Goal: Find specific page/section: Find specific page/section

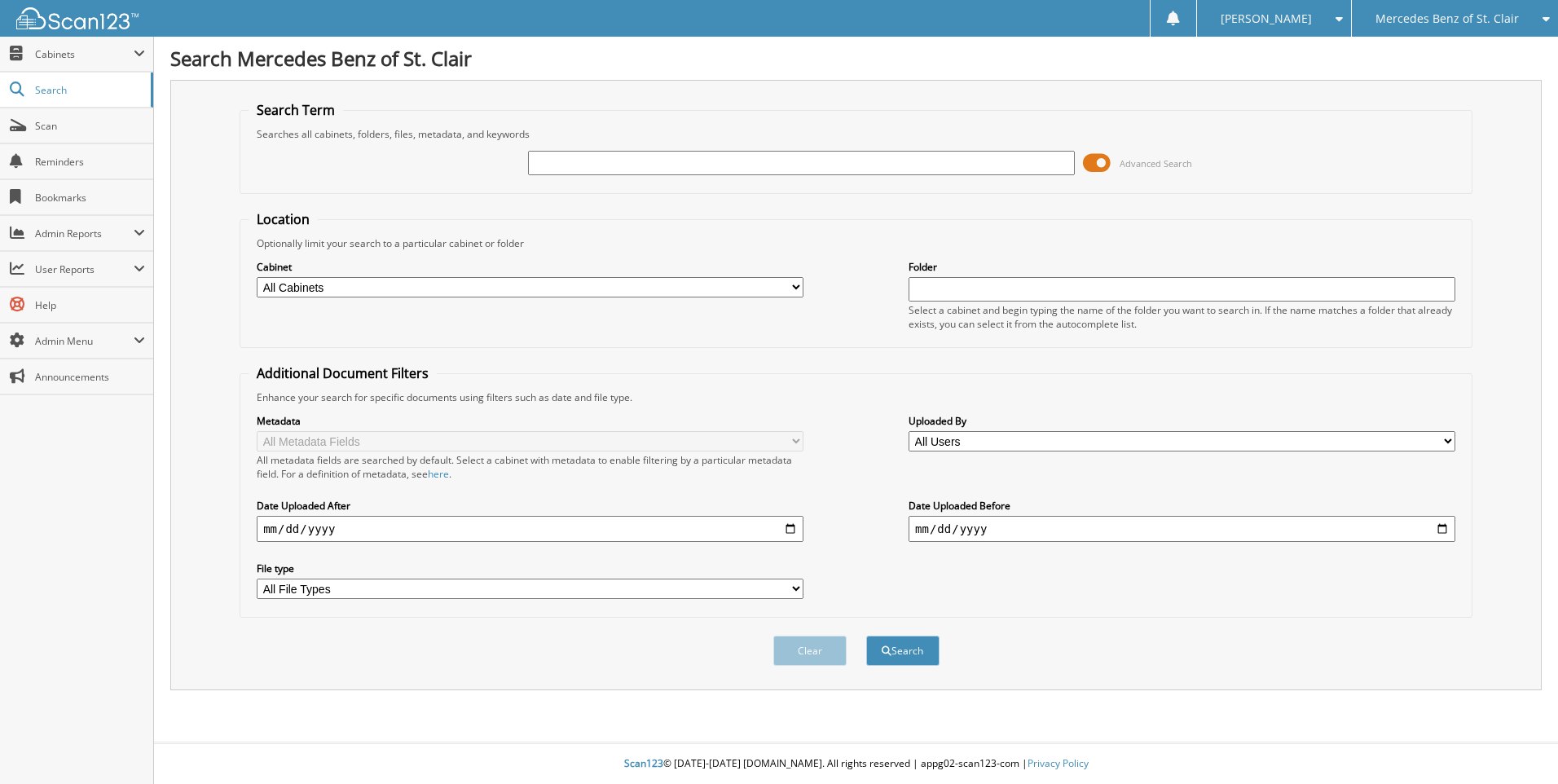
click at [601, 163] on input "text" at bounding box center [801, 163] width 547 height 25
click at [647, 164] on input "text" at bounding box center [801, 163] width 547 height 25
type input "6068337"
click at [867, 635] on button "Search" at bounding box center [903, 650] width 74 height 31
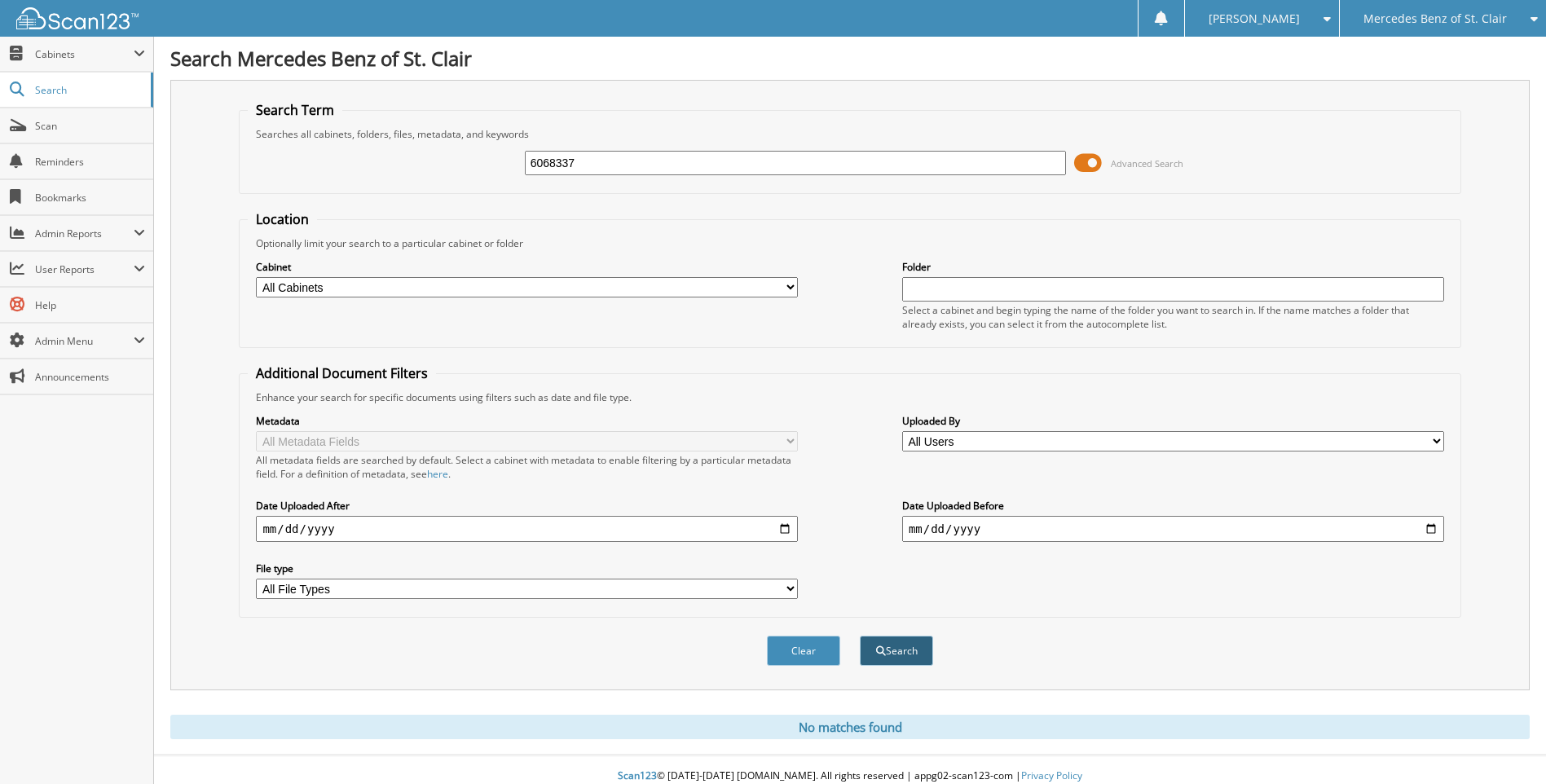
click at [889, 658] on button "Search" at bounding box center [896, 650] width 74 height 31
